Goal: Task Accomplishment & Management: Complete application form

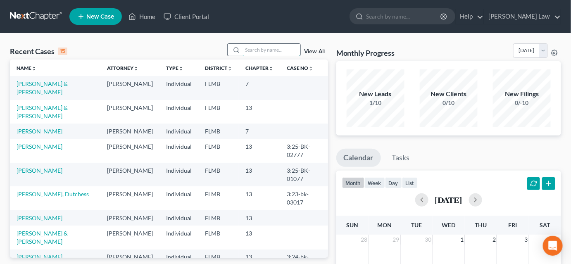
click at [268, 46] on input "search" at bounding box center [272, 50] width 58 height 12
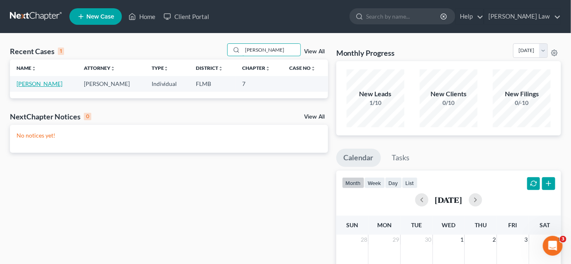
type input "[PERSON_NAME]"
click at [53, 82] on link "[PERSON_NAME]" at bounding box center [40, 83] width 46 height 7
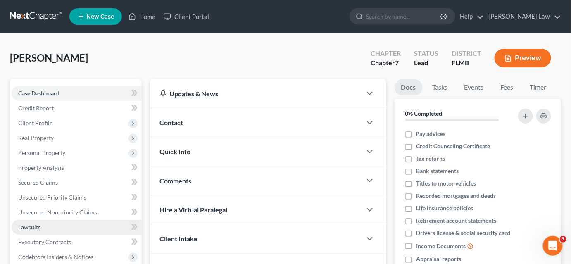
scroll to position [37, 0]
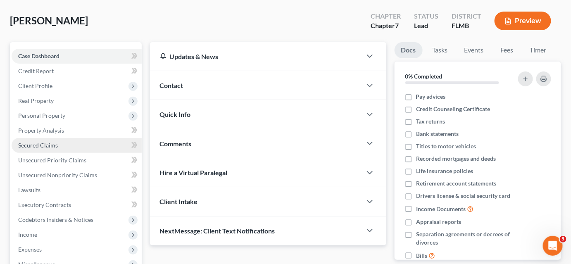
click at [60, 144] on link "Secured Claims" at bounding box center [77, 145] width 130 height 15
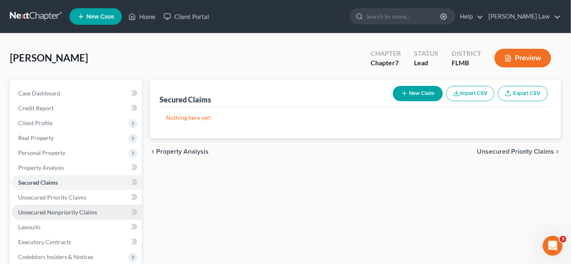
click at [43, 212] on span "Unsecured Nonpriority Claims" at bounding box center [57, 212] width 79 height 7
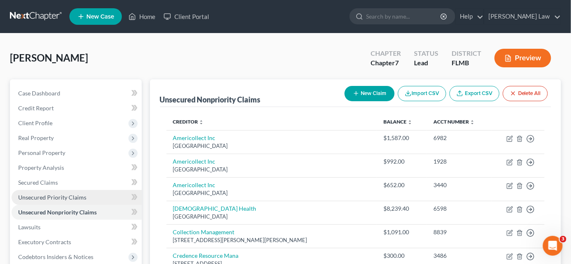
click at [86, 198] on link "Unsecured Priority Claims" at bounding box center [77, 197] width 130 height 15
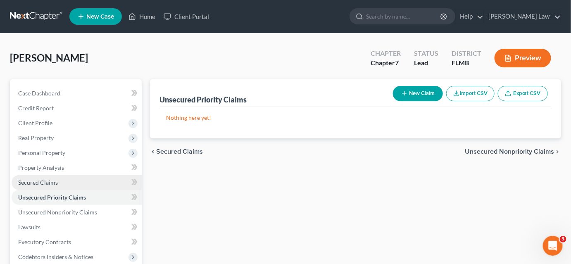
click at [79, 183] on link "Secured Claims" at bounding box center [77, 182] width 130 height 15
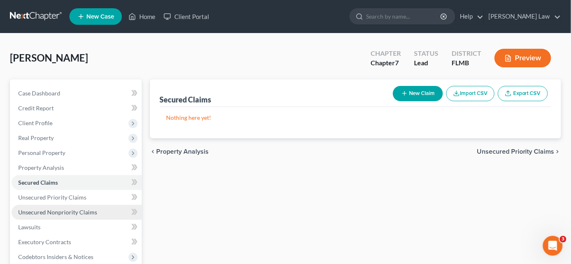
click at [102, 212] on link "Unsecured Nonpriority Claims" at bounding box center [77, 212] width 130 height 15
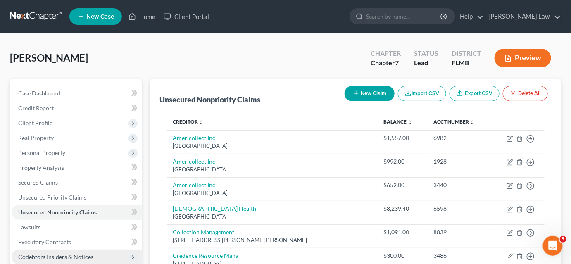
scroll to position [37, 0]
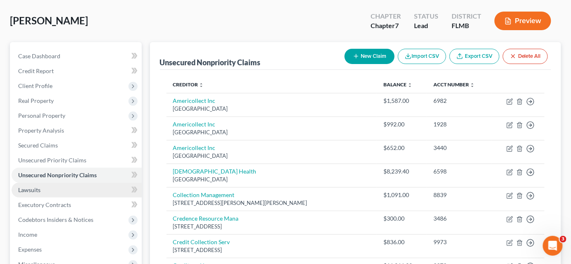
click at [80, 189] on link "Lawsuits" at bounding box center [77, 190] width 130 height 15
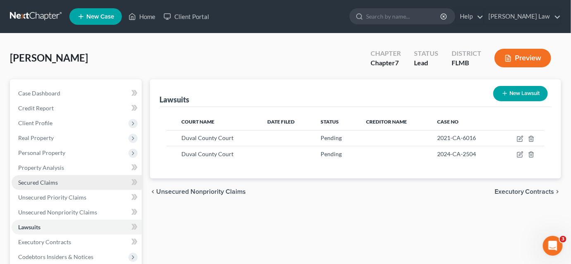
click at [88, 181] on link "Secured Claims" at bounding box center [77, 182] width 130 height 15
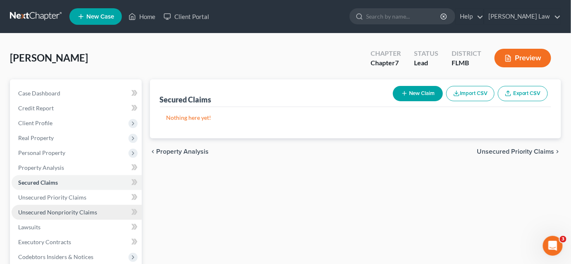
click at [77, 209] on span "Unsecured Nonpriority Claims" at bounding box center [57, 212] width 79 height 7
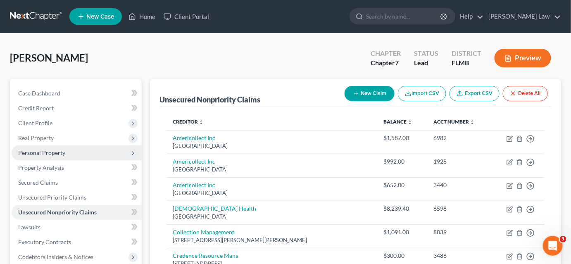
click at [53, 150] on span "Personal Property" at bounding box center [41, 152] width 47 height 7
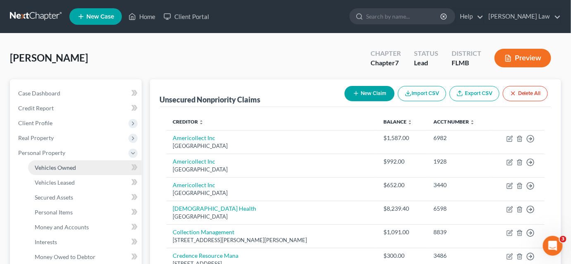
click at [57, 163] on link "Vehicles Owned" at bounding box center [85, 167] width 114 height 15
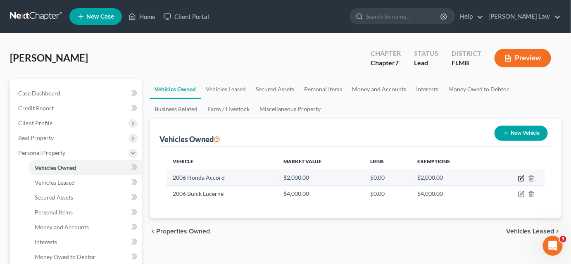
click at [522, 179] on icon "button" at bounding box center [521, 178] width 7 height 7
select select "0"
select select "20"
select select "0"
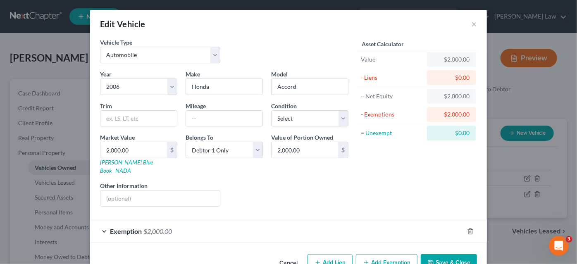
scroll to position [14, 0]
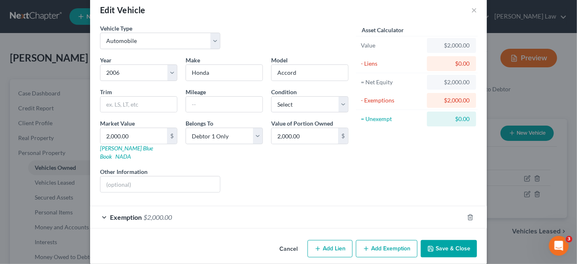
click at [237, 209] on div "Exemption $2,000.00" at bounding box center [277, 217] width 374 height 22
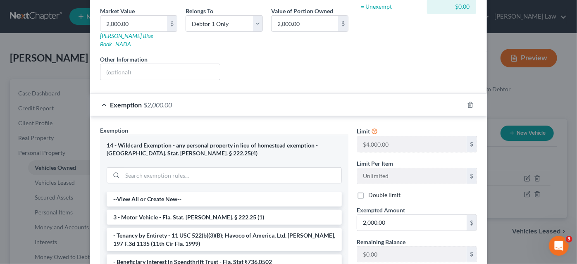
scroll to position [164, 0]
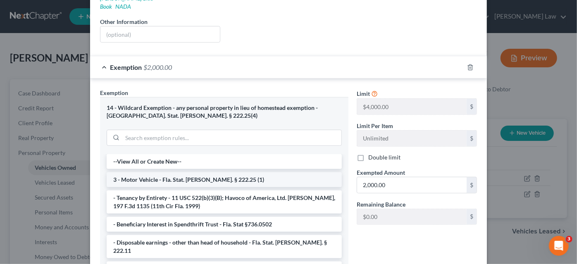
click at [205, 172] on li "3 - Motor Vehicle - Fla. Stat. [PERSON_NAME]. § 222.25 (1)" at bounding box center [224, 179] width 235 height 15
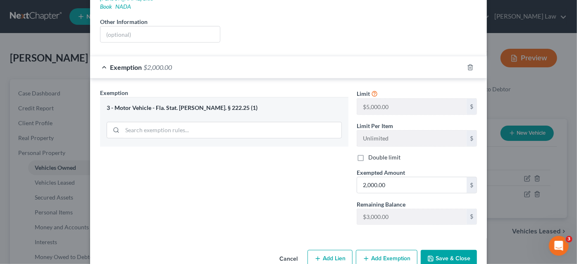
click at [190, 104] on div "3 - Motor Vehicle - Fla. Stat. [PERSON_NAME]. § 222.25 (1)" at bounding box center [224, 108] width 235 height 8
click at [183, 122] on input "search" at bounding box center [231, 130] width 219 height 16
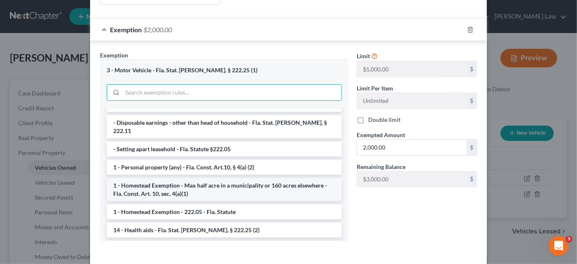
scroll to position [112, 0]
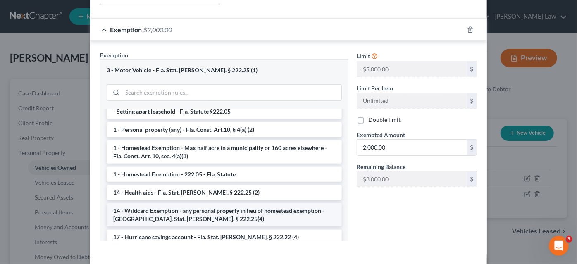
click at [169, 203] on li "14 - Wildcard Exemption - any personal property in lieu of homestead exemption …" at bounding box center [224, 214] width 235 height 23
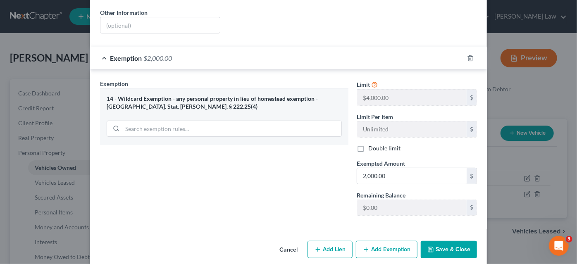
click at [431, 247] on icon "button" at bounding box center [430, 249] width 5 height 5
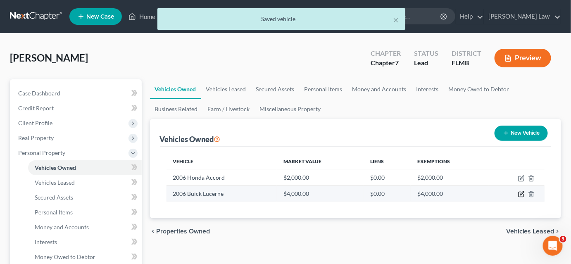
click at [521, 194] on icon "button" at bounding box center [521, 194] width 7 height 7
select select "0"
select select "20"
select select "0"
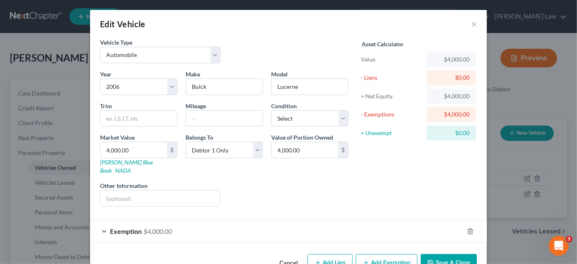
scroll to position [14, 0]
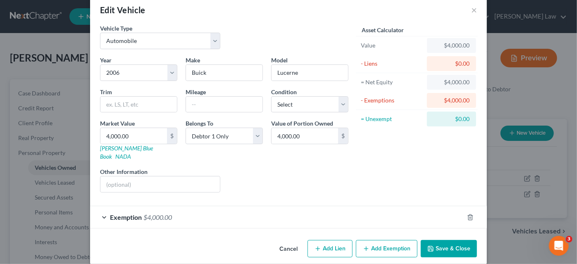
click at [217, 206] on div "Exemption $4,000.00" at bounding box center [277, 217] width 374 height 22
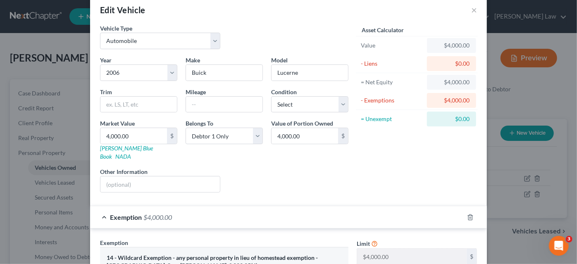
scroll to position [126, 0]
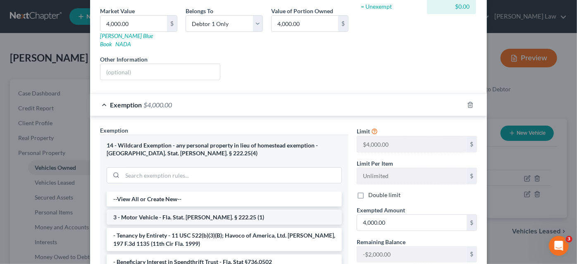
click at [187, 210] on li "3 - Motor Vehicle - Fla. Stat. [PERSON_NAME]. § 222.25 (1)" at bounding box center [224, 217] width 235 height 15
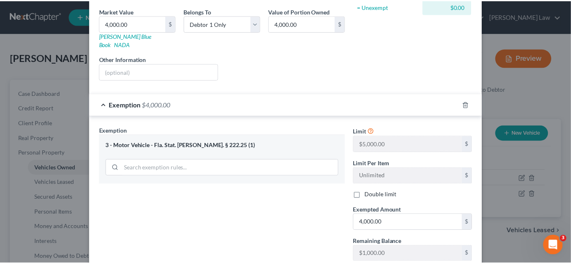
scroll to position [173, 0]
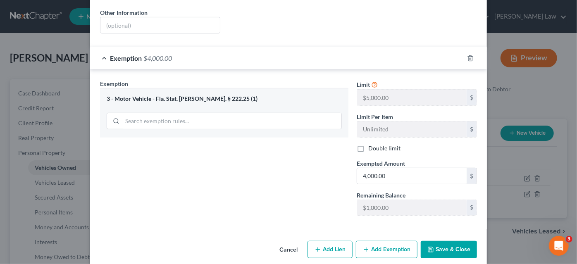
click at [444, 241] on button "Save & Close" at bounding box center [449, 249] width 56 height 17
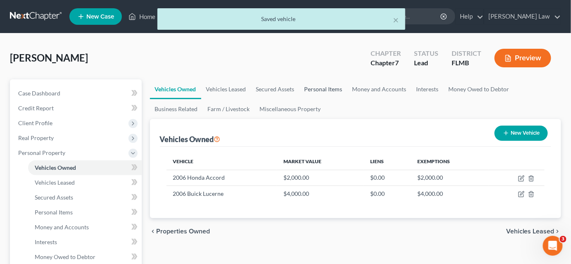
click at [317, 87] on link "Personal Items" at bounding box center [324, 89] width 48 height 20
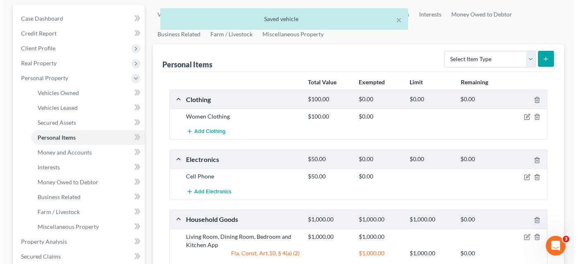
scroll to position [112, 0]
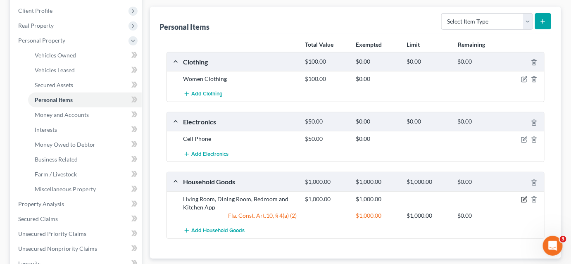
click at [524, 197] on icon "button" at bounding box center [524, 199] width 7 height 7
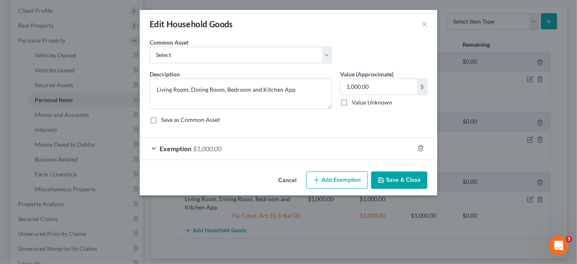
click at [283, 153] on div "Exemption $1,000.00" at bounding box center [277, 149] width 274 height 22
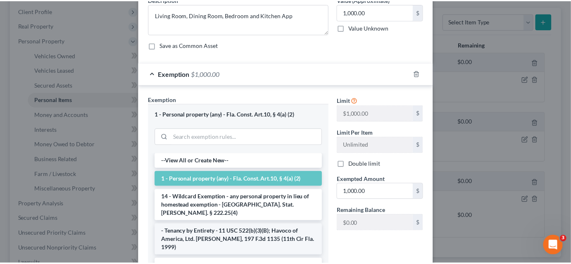
scroll to position [37, 0]
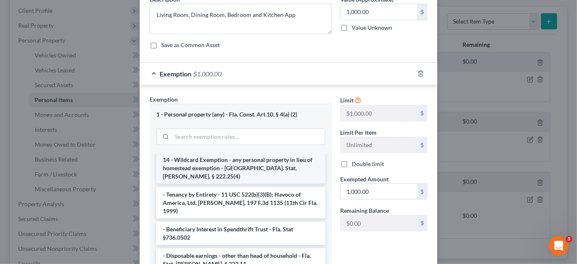
click at [222, 166] on li "14 - Wildcard Exemption - any personal property in lieu of homestead exemption …" at bounding box center [240, 167] width 169 height 31
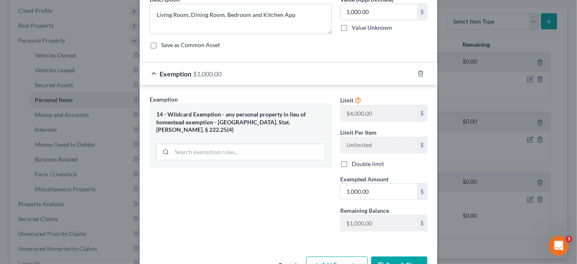
click at [406, 257] on button "Save & Close" at bounding box center [399, 265] width 56 height 17
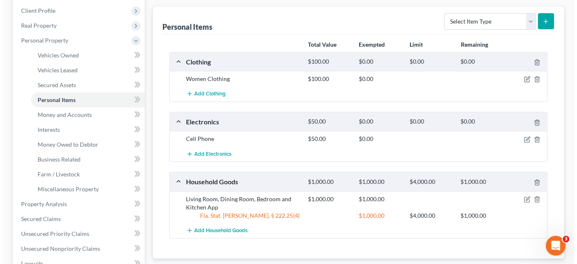
scroll to position [0, 0]
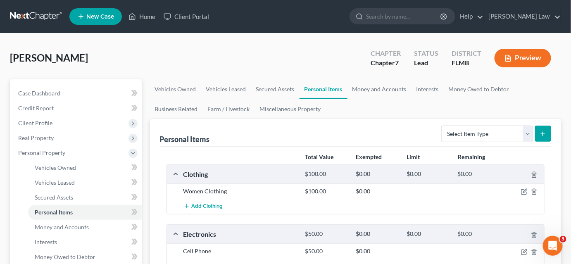
click at [518, 57] on button "Preview" at bounding box center [523, 58] width 57 height 19
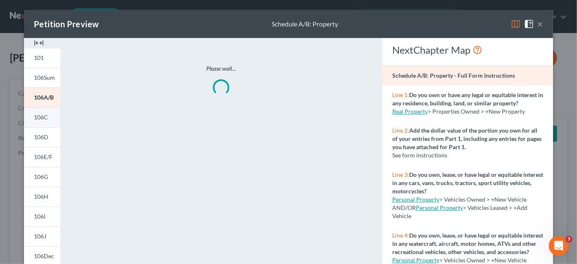
click at [34, 115] on span "106C" at bounding box center [41, 117] width 14 height 7
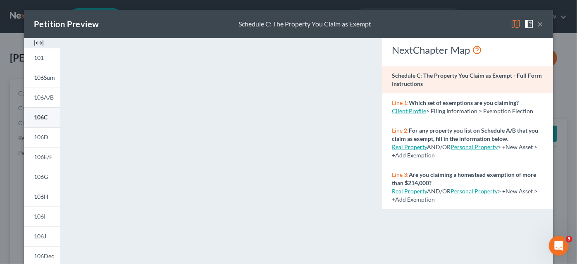
click at [43, 119] on span "106C" at bounding box center [41, 117] width 14 height 7
click at [537, 24] on button "×" at bounding box center [540, 24] width 6 height 10
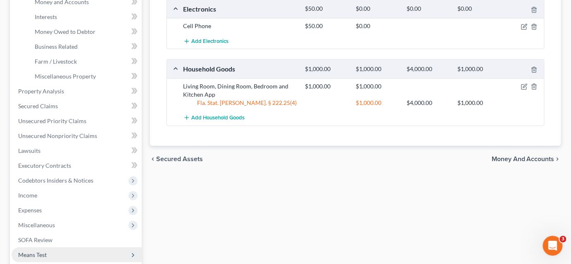
scroll to position [323, 0]
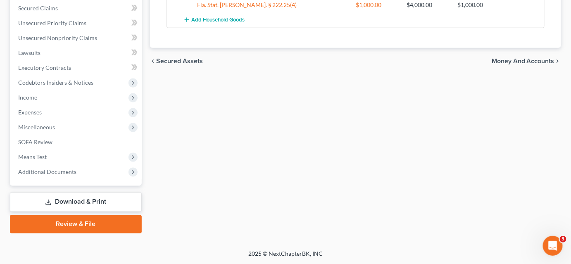
click at [64, 200] on link "Download & Print" at bounding box center [76, 202] width 132 height 19
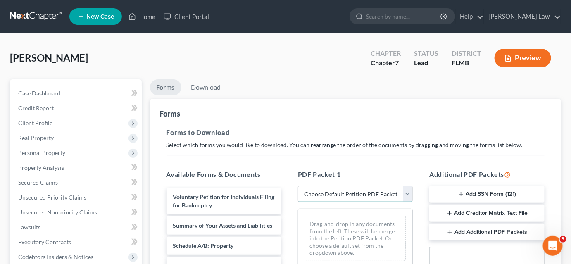
click at [341, 196] on select "Choose Default Petition PDF Packet Complete Bankruptcy Petition (all forms and …" at bounding box center [355, 194] width 115 height 17
select select "2"
click at [298, 186] on select "Choose Default Petition PDF Packet Complete Bankruptcy Petition (all forms and …" at bounding box center [355, 194] width 115 height 17
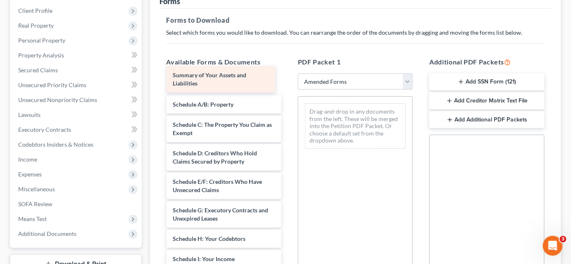
scroll to position [9, 0]
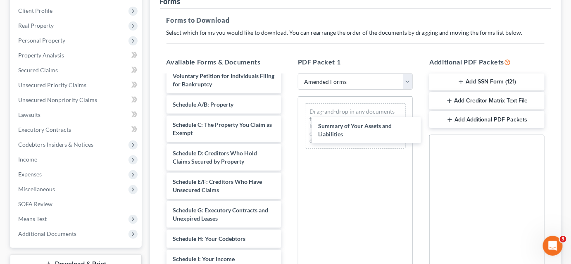
drag, startPoint x: 190, startPoint y: 74, endPoint x: 332, endPoint y: 120, distance: 149.1
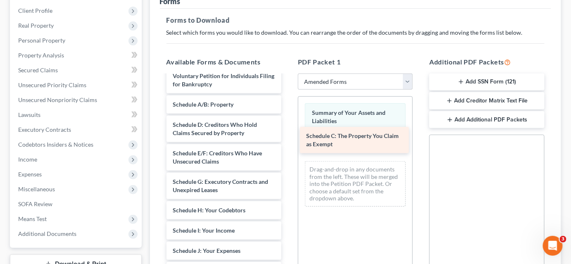
drag, startPoint x: 207, startPoint y: 129, endPoint x: 349, endPoint y: 140, distance: 142.6
click at [288, 140] on div "Schedule C: The Property You Claim as Exempt Voluntary Petition for Individuals…" at bounding box center [224, 269] width 128 height 405
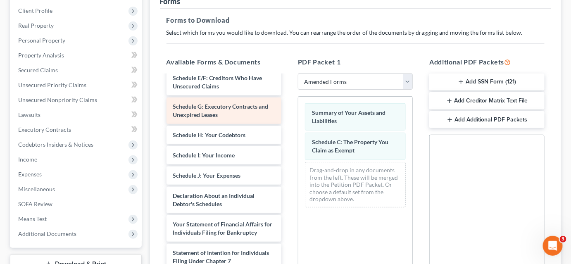
scroll to position [122, 0]
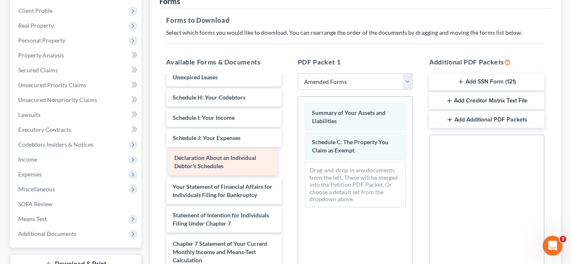
drag, startPoint x: 215, startPoint y: 155, endPoint x: 372, endPoint y: 182, distance: 158.8
click at [288, 185] on div "Declaration About an Individual Debtor's Schedules Voluntary Petition for Indiv…" at bounding box center [224, 156] width 128 height 405
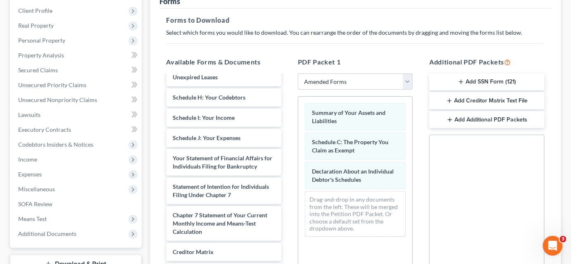
scroll to position [245, 0]
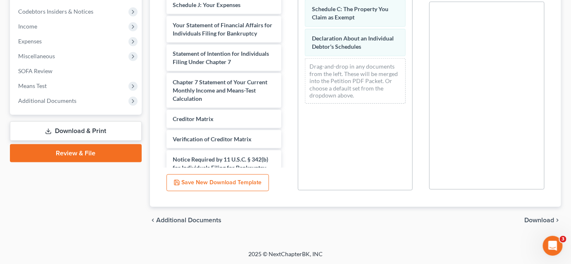
click at [530, 221] on span "Download" at bounding box center [540, 220] width 30 height 7
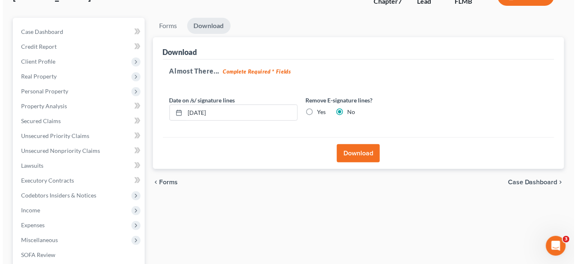
scroll to position [24, 0]
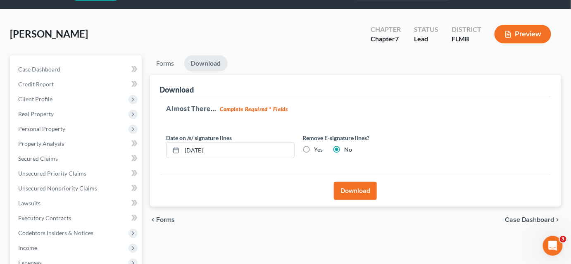
click at [342, 189] on button "Download" at bounding box center [355, 191] width 43 height 18
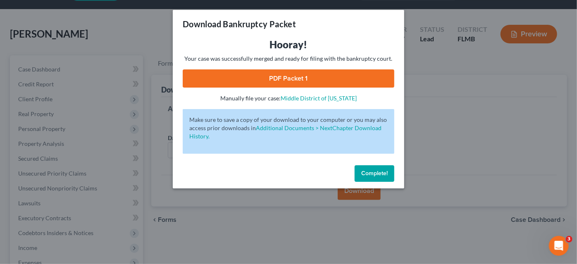
click at [275, 83] on link "PDF Packet 1" at bounding box center [289, 78] width 212 height 18
